Goal: Information Seeking & Learning: Learn about a topic

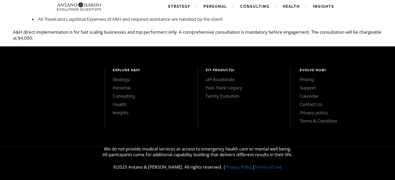
scroll to position [123, 0]
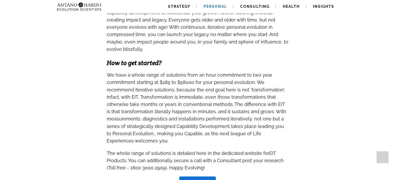
scroll to position [470, 0]
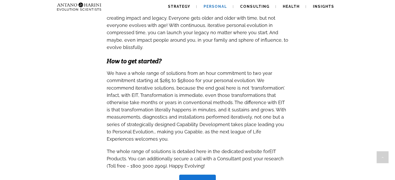
click at [223, 75] on span "We have a whole range of solutions from an hour commitment to two year commitme…" at bounding box center [196, 106] width 179 height 71
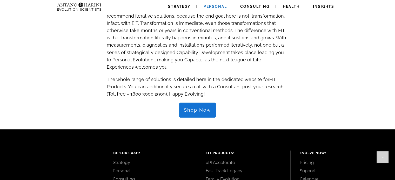
scroll to position [540, 0]
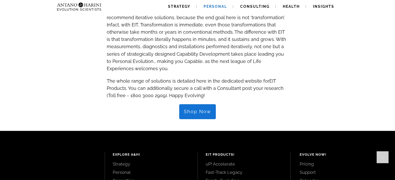
click at [196, 109] on span "Shop Now" at bounding box center [197, 112] width 27 height 6
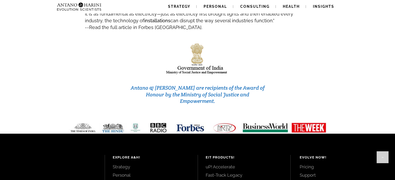
scroll to position [2187, 0]
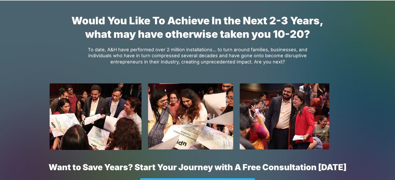
scroll to position [3751, 0]
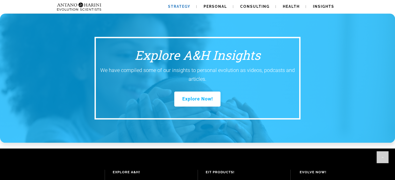
scroll to position [769, 0]
